Goal: Communication & Community: Answer question/provide support

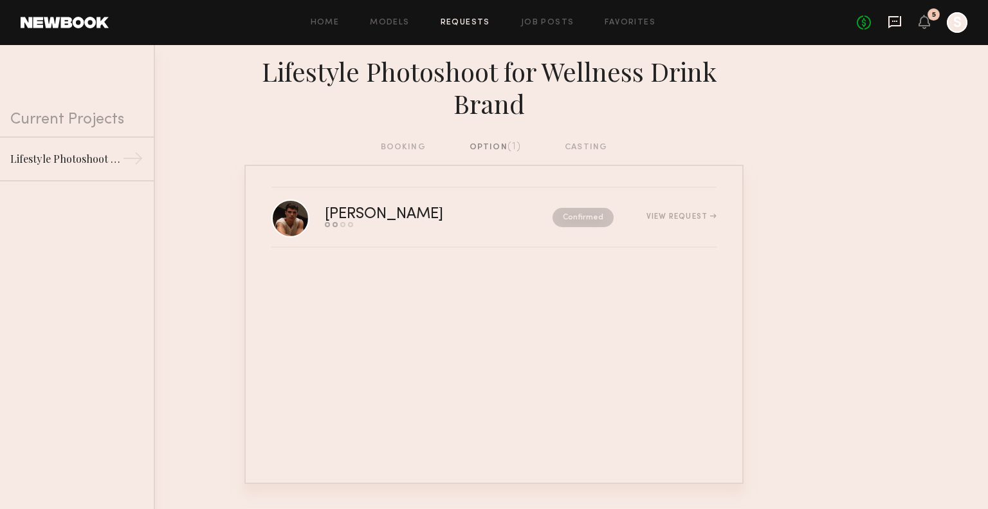
click at [894, 25] on icon at bounding box center [895, 22] width 13 height 12
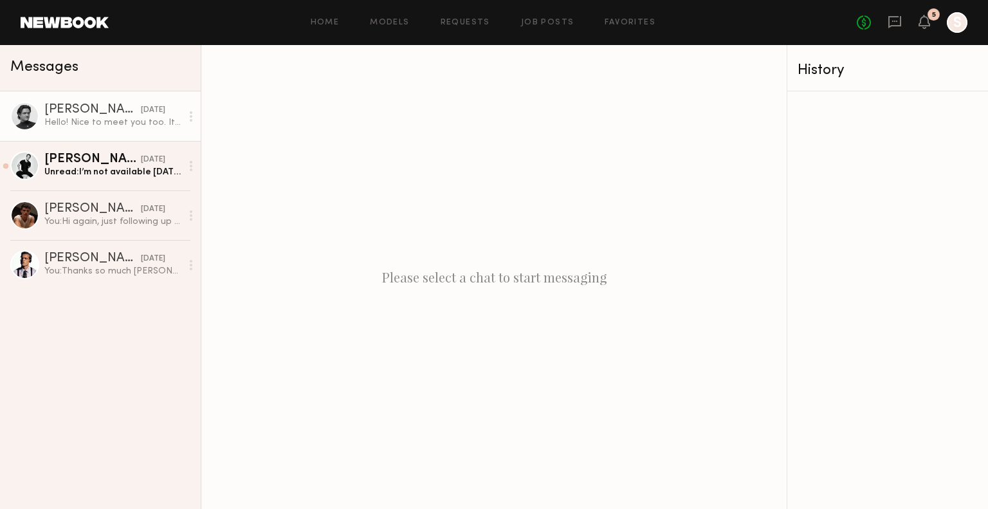
drag, startPoint x: 124, startPoint y: 115, endPoint x: 91, endPoint y: 123, distance: 34.3
click at [91, 123] on div "Hello! Nice to meet you too. It looks like a new book is making me connect a ba…" at bounding box center [112, 122] width 137 height 12
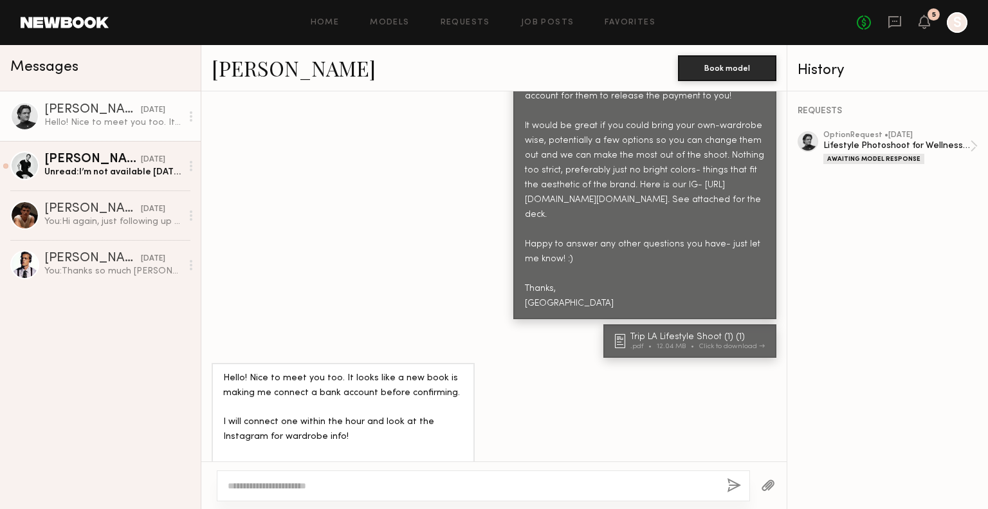
scroll to position [804, 0]
click at [320, 478] on div at bounding box center [483, 485] width 533 height 31
click at [305, 489] on textarea at bounding box center [472, 485] width 489 height 13
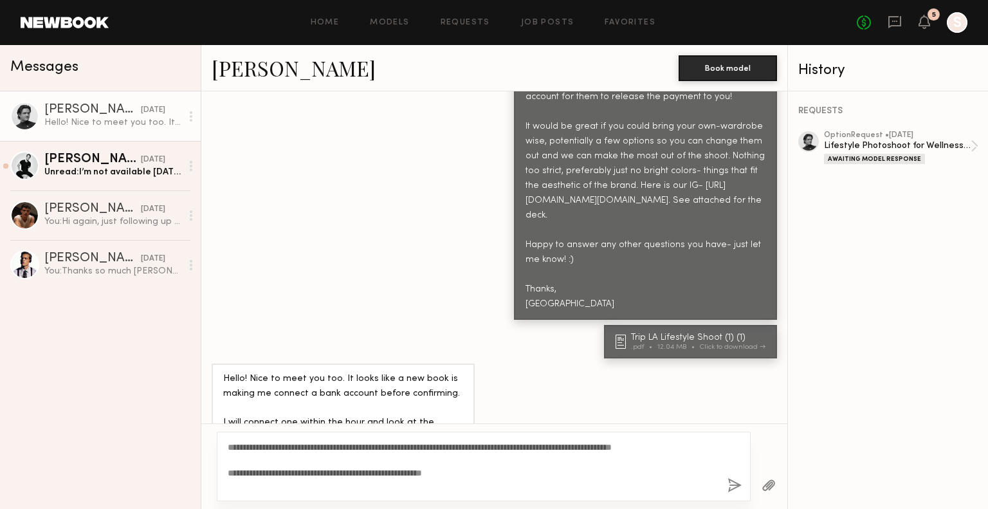
click at [763, 488] on button "button" at bounding box center [769, 486] width 14 height 16
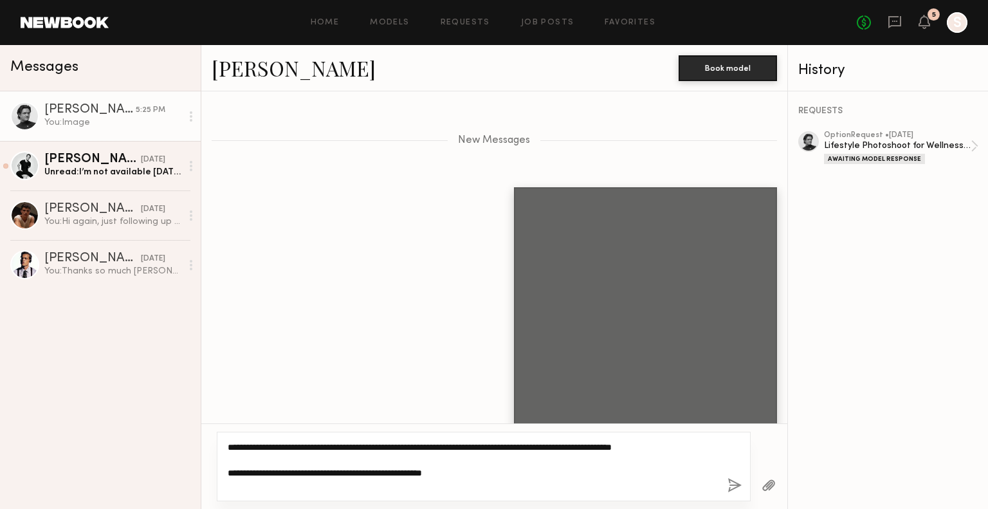
click at [495, 488] on textarea "**********" at bounding box center [473, 466] width 490 height 51
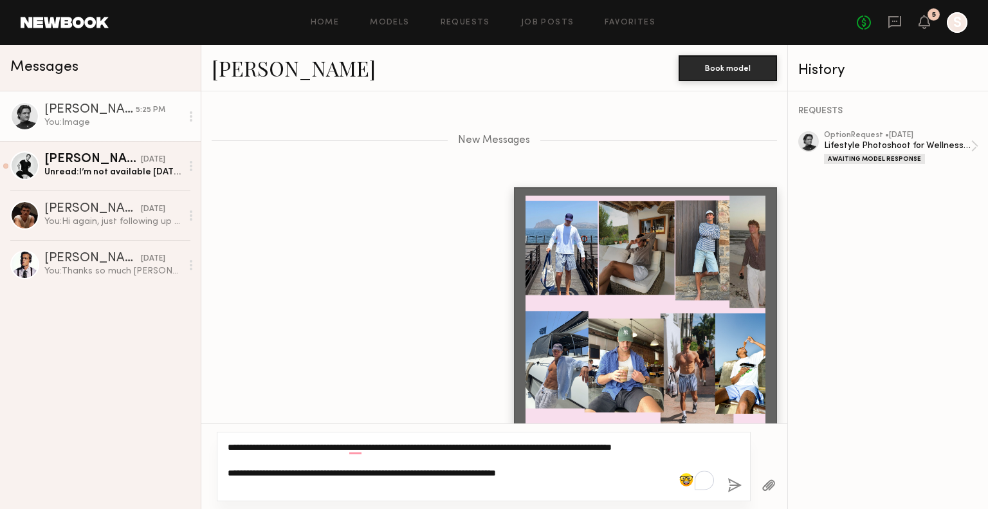
type textarea "**********"
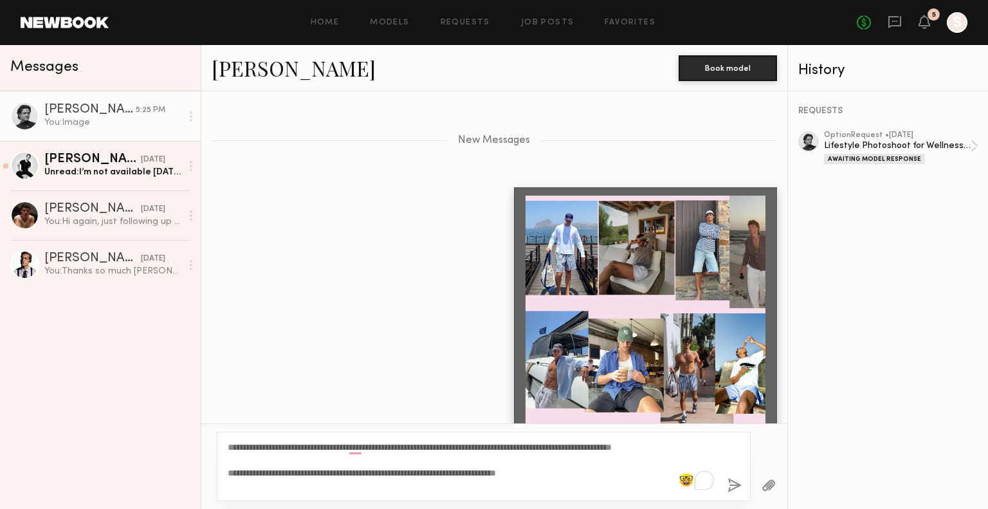
click at [735, 485] on button "button" at bounding box center [735, 486] width 14 height 16
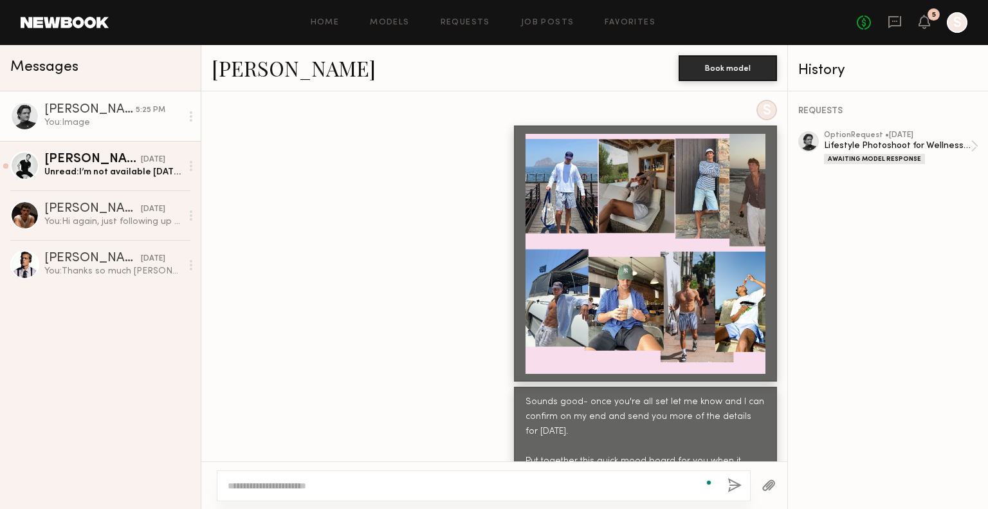
scroll to position [1326, 0]
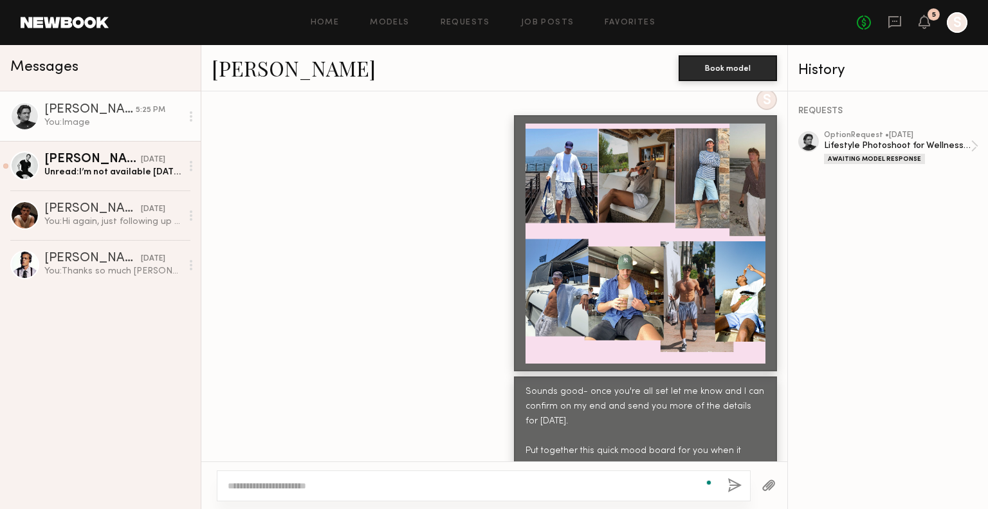
drag, startPoint x: 690, startPoint y: 302, endPoint x: 662, endPoint y: 300, distance: 28.4
click at [662, 300] on div at bounding box center [646, 244] width 240 height 240
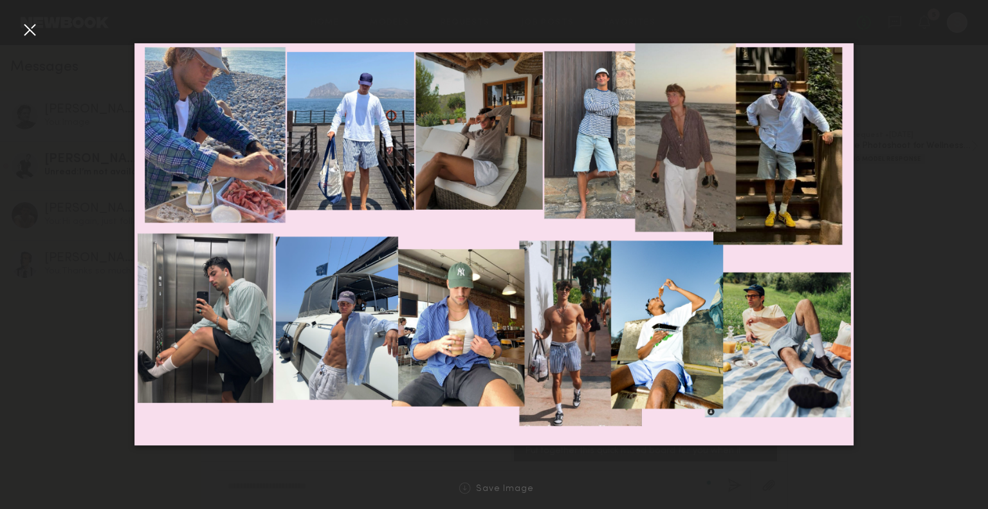
click at [28, 27] on div at bounding box center [29, 29] width 21 height 21
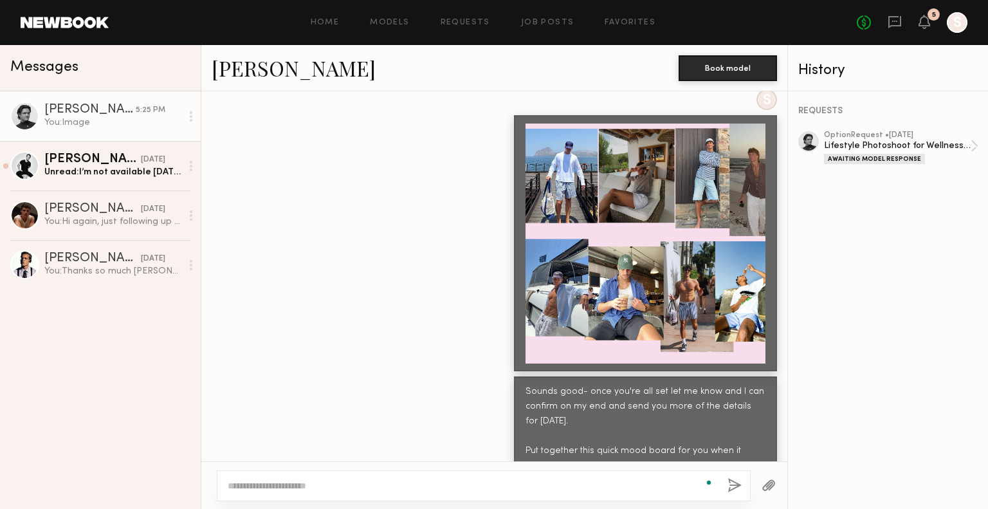
click at [959, 26] on div at bounding box center [957, 22] width 21 height 21
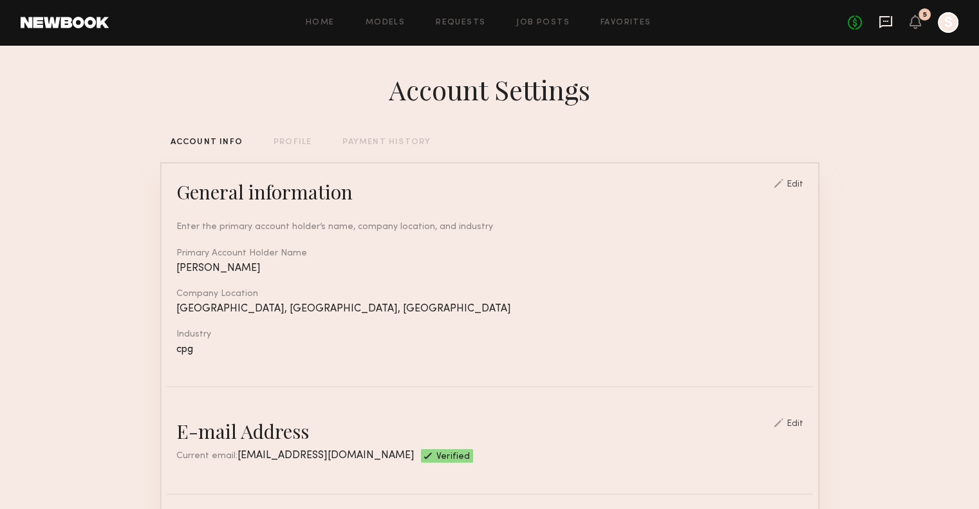
click at [890, 23] on icon at bounding box center [885, 22] width 14 height 14
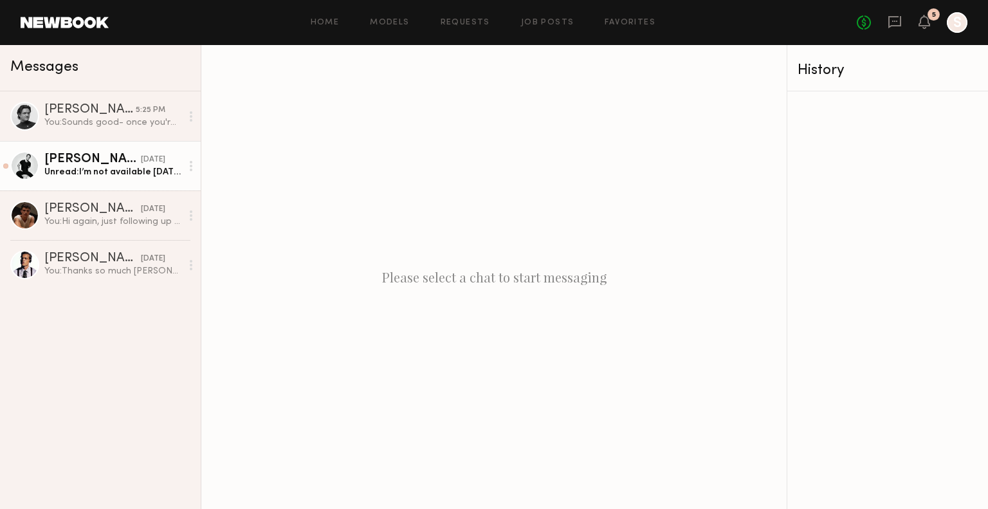
click at [93, 178] on div "Unread: I’m not available tomorrow afternoon unfortunately!!" at bounding box center [112, 172] width 137 height 12
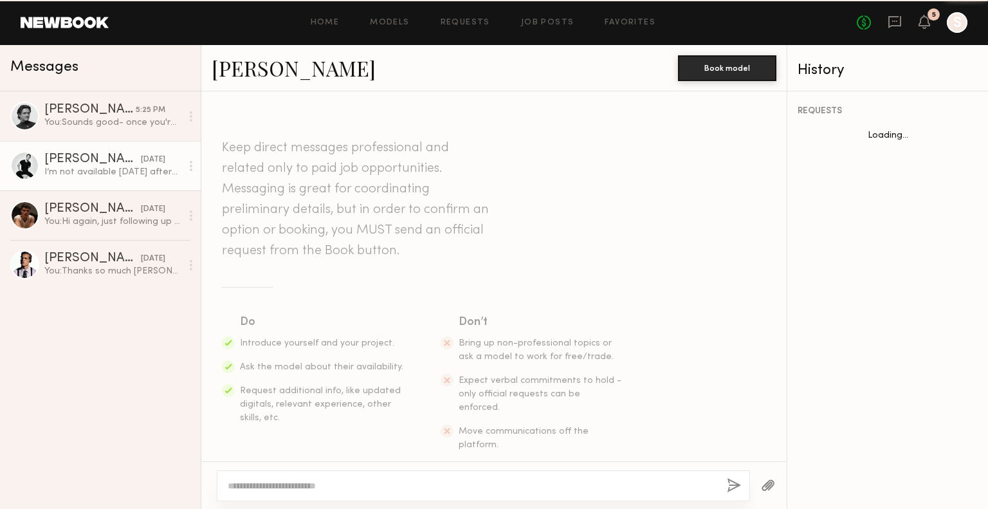
scroll to position [167, 0]
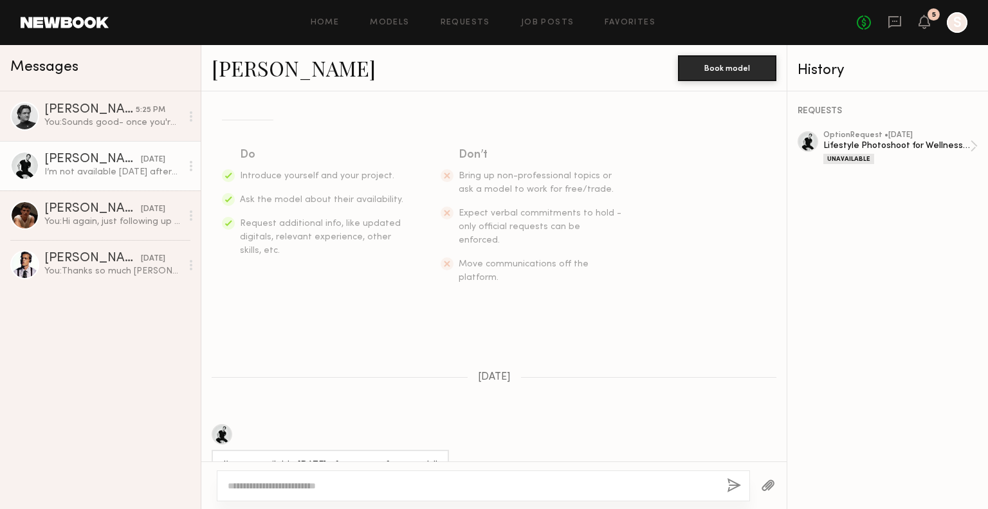
click at [447, 492] on div at bounding box center [483, 485] width 533 height 31
click at [442, 487] on textarea at bounding box center [472, 485] width 489 height 13
type textarea "*"
drag, startPoint x: 275, startPoint y: 488, endPoint x: 153, endPoint y: 481, distance: 122.5
click at [153, 481] on div "Messages Sage G. 5:25 PM You: Sounds good- once you're all set let me know and …" at bounding box center [494, 277] width 988 height 464
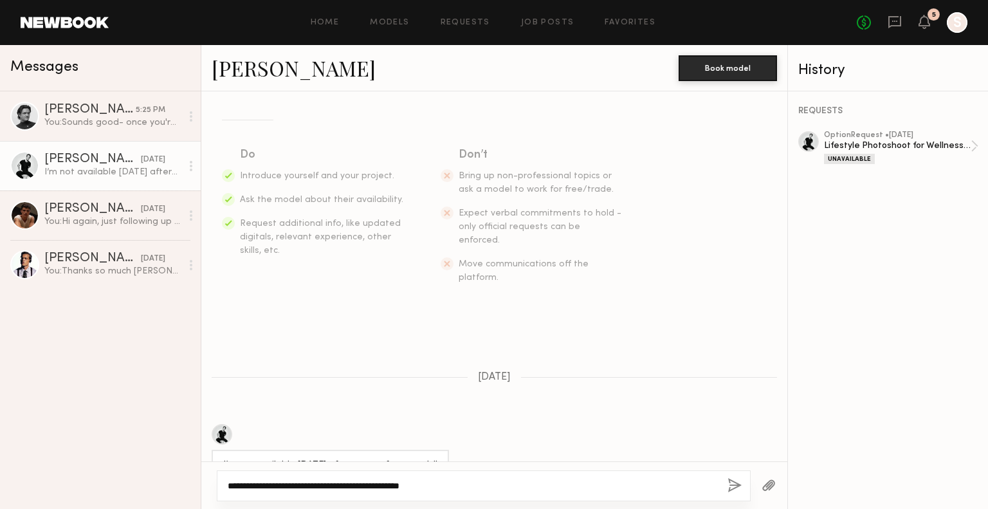
type textarea "**********"
click at [737, 484] on button "button" at bounding box center [735, 486] width 14 height 16
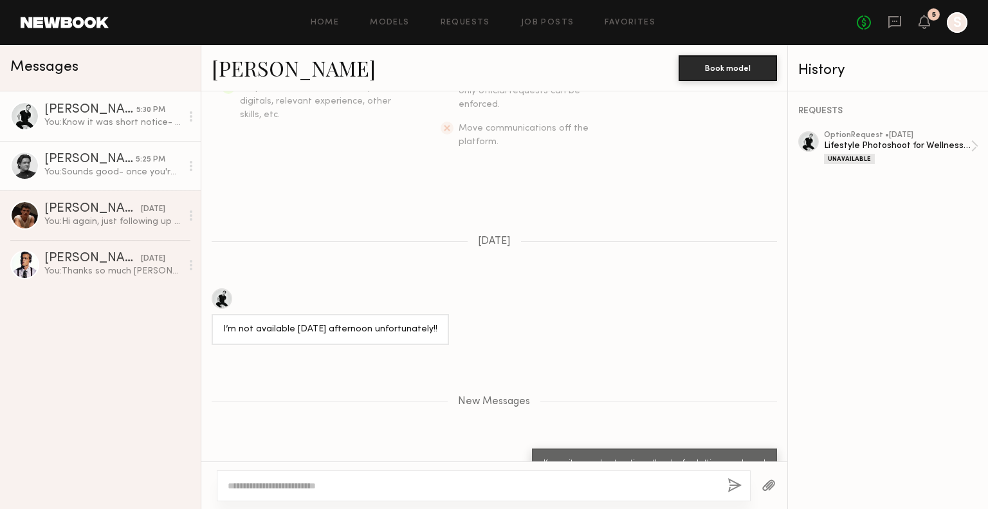
click at [80, 180] on link "Sage G. 5:25 PM You: Sounds good- once you're all set let me know and I can con…" at bounding box center [100, 166] width 201 height 50
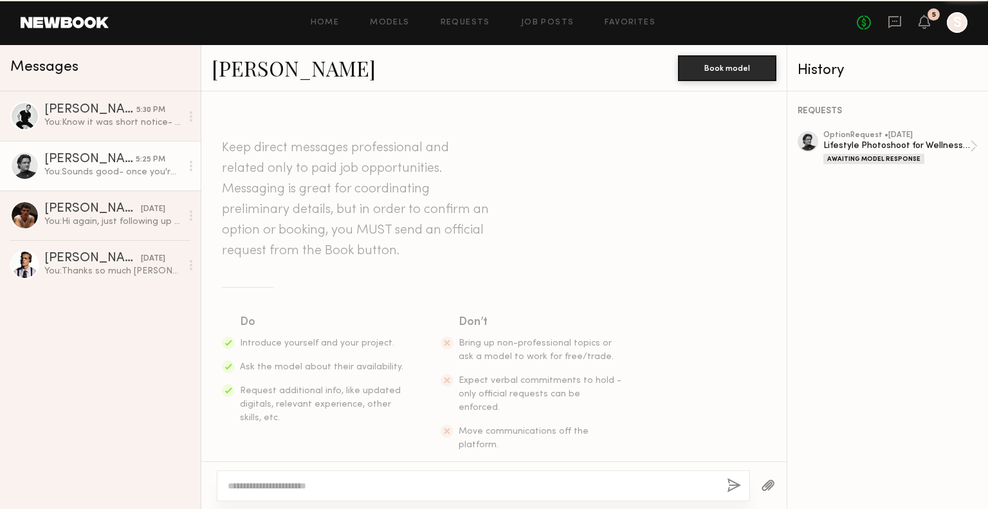
scroll to position [1226, 0]
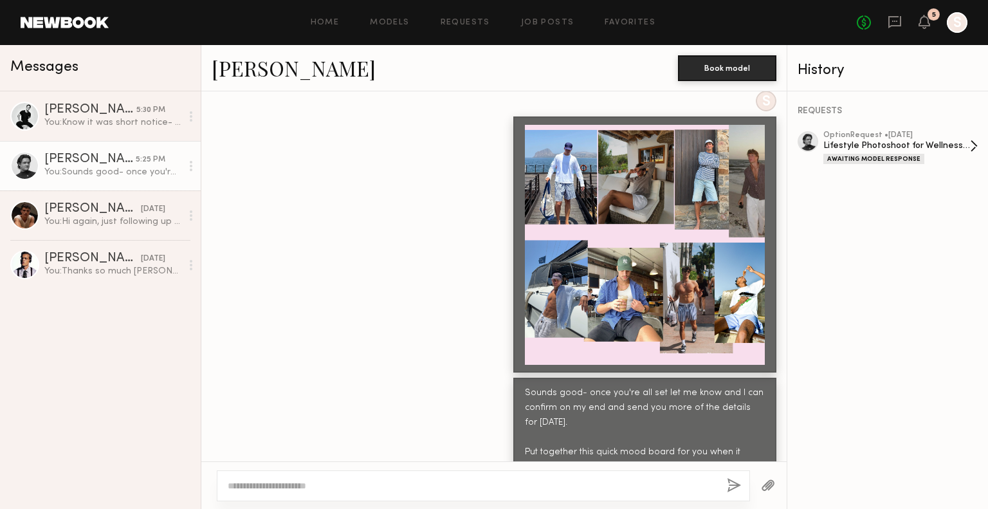
click at [913, 156] on div "option Request • 08/27/2025 Lifestyle Photoshoot for Wellness Drink Brand Await…" at bounding box center [897, 147] width 147 height 33
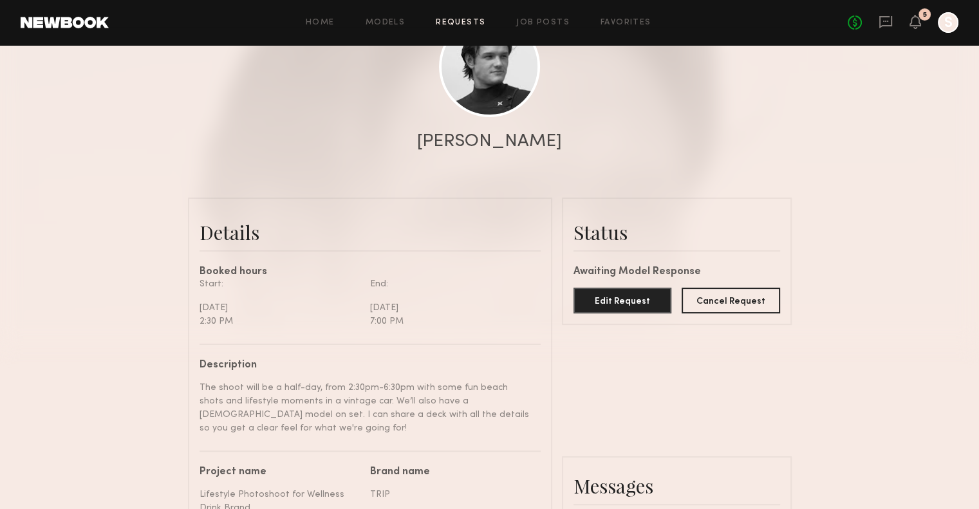
scroll to position [170, 0]
click at [500, 89] on link at bounding box center [489, 65] width 101 height 101
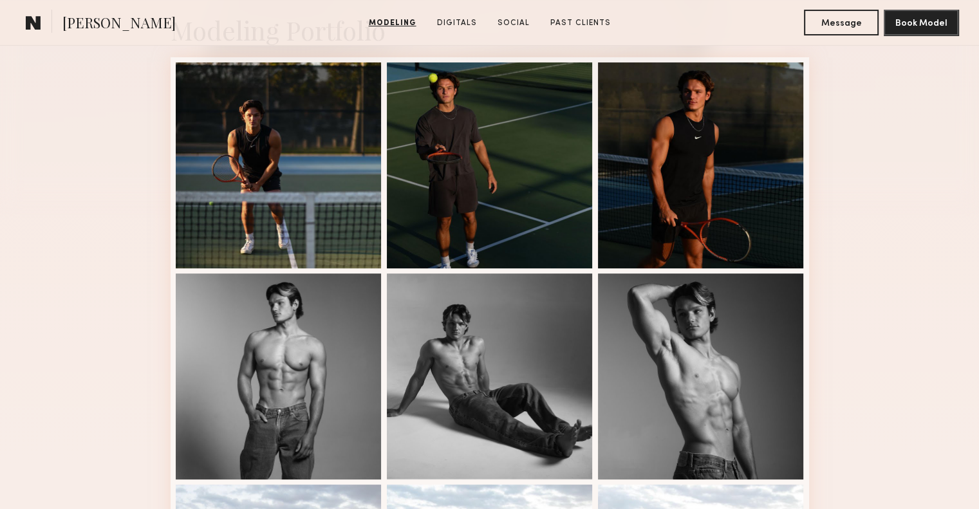
scroll to position [318, 0]
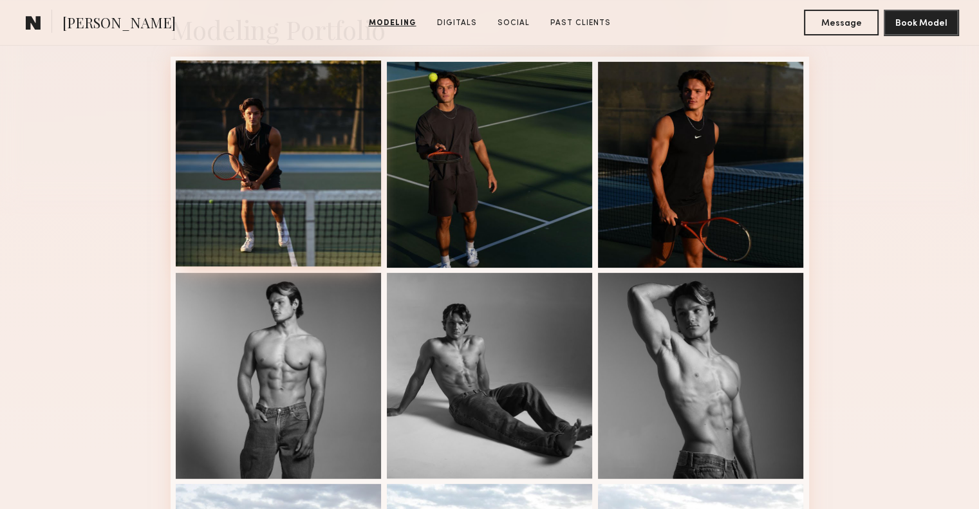
click at [286, 142] on div at bounding box center [279, 163] width 206 height 206
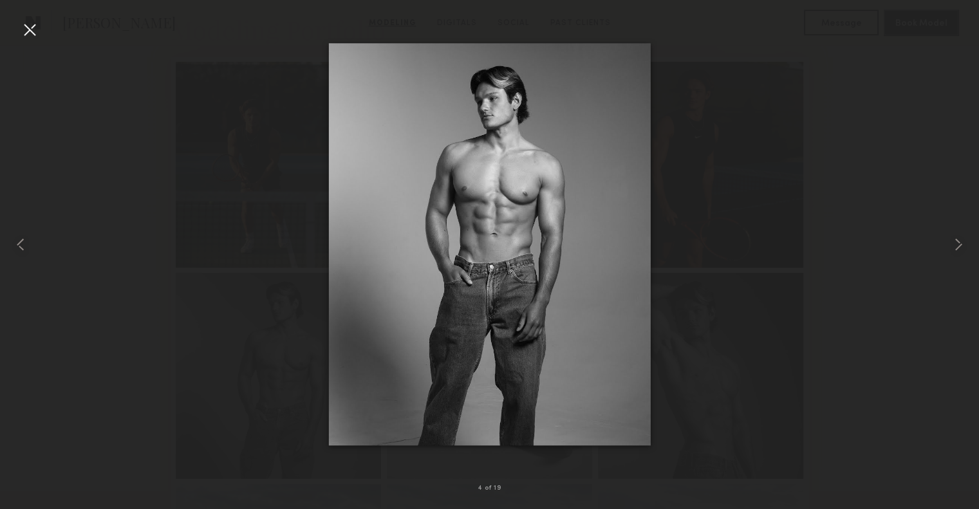
click at [293, 257] on div at bounding box center [489, 244] width 979 height 447
click at [19, 23] on div at bounding box center [29, 29] width 21 height 21
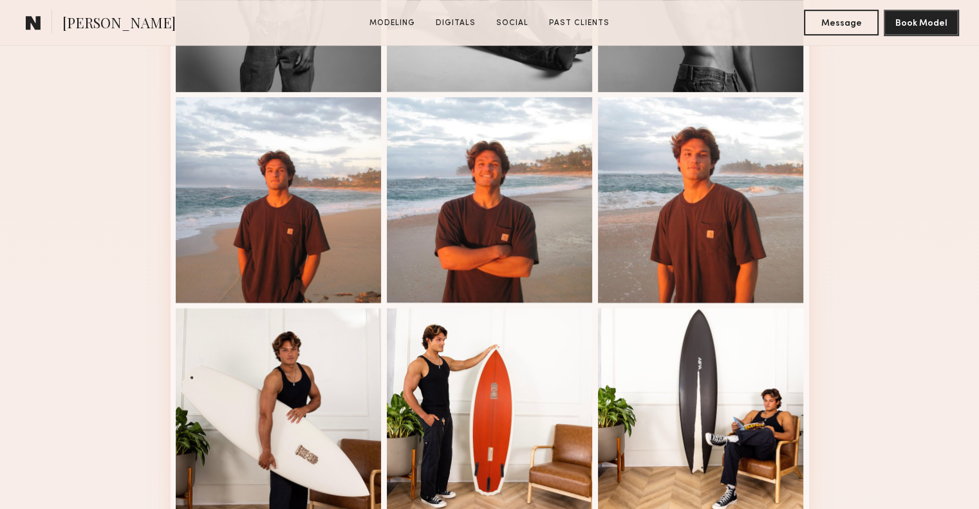
scroll to position [0, 0]
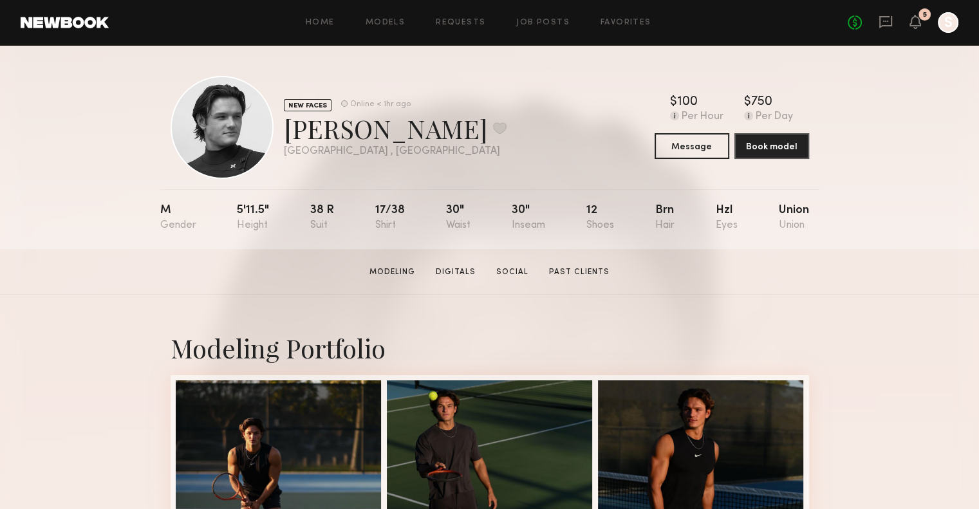
click at [944, 30] on div at bounding box center [947, 22] width 21 height 21
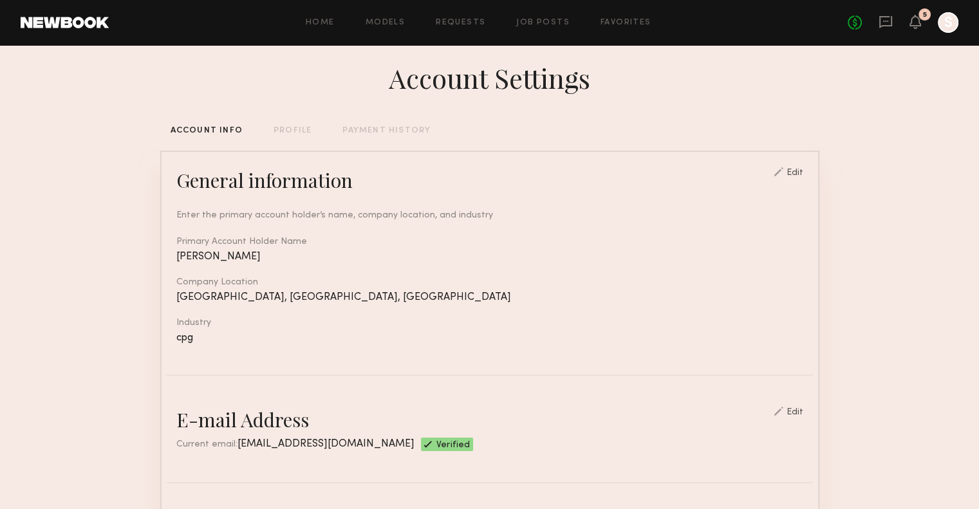
scroll to position [12, 0]
